Goal: Information Seeking & Learning: Learn about a topic

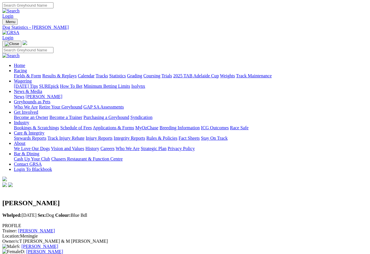
click at [27, 68] on link "Racing" at bounding box center [20, 70] width 13 height 5
click at [19, 30] on img at bounding box center [10, 32] width 17 height 5
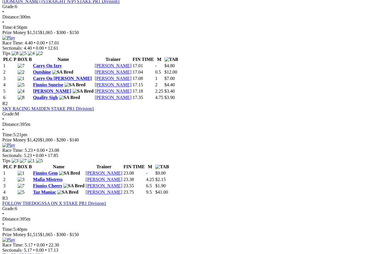
scroll to position [284, 0]
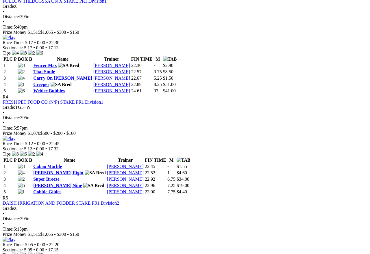
scroll to position [487, 0]
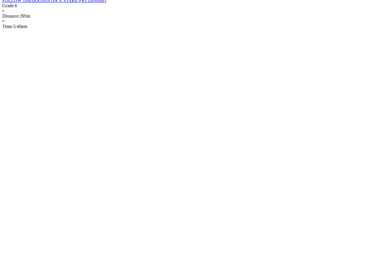
scroll to position [259, 0]
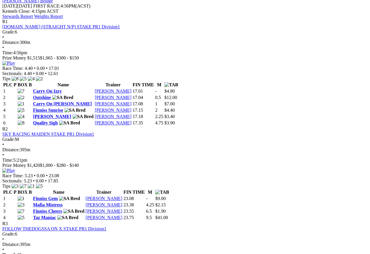
click at [167, 226] on div "FOLLOW THEDOGSSA ON X STAKE PR1 Division1" at bounding box center [184, 228] width 365 height 5
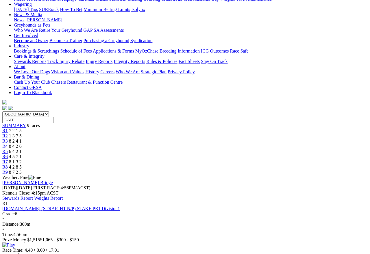
scroll to position [70, 0]
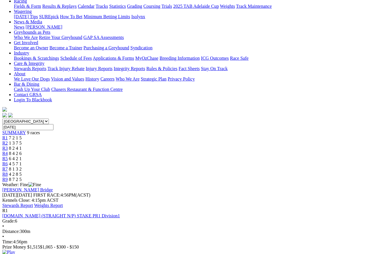
click at [15, 249] on img at bounding box center [8, 251] width 13 height 5
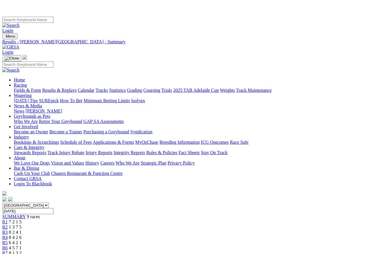
scroll to position [0, 92]
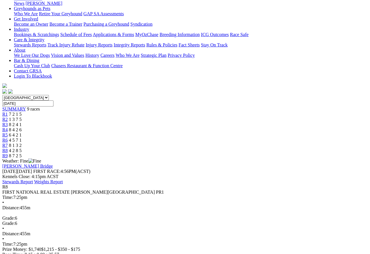
scroll to position [94, 0]
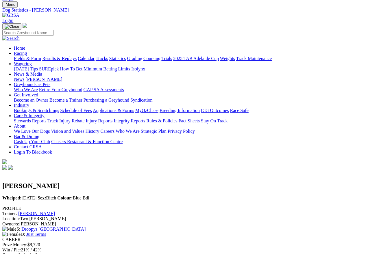
scroll to position [15, 7]
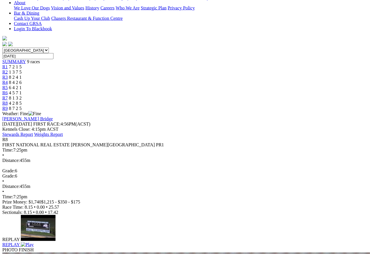
scroll to position [142, 0]
